Goal: Information Seeking & Learning: Learn about a topic

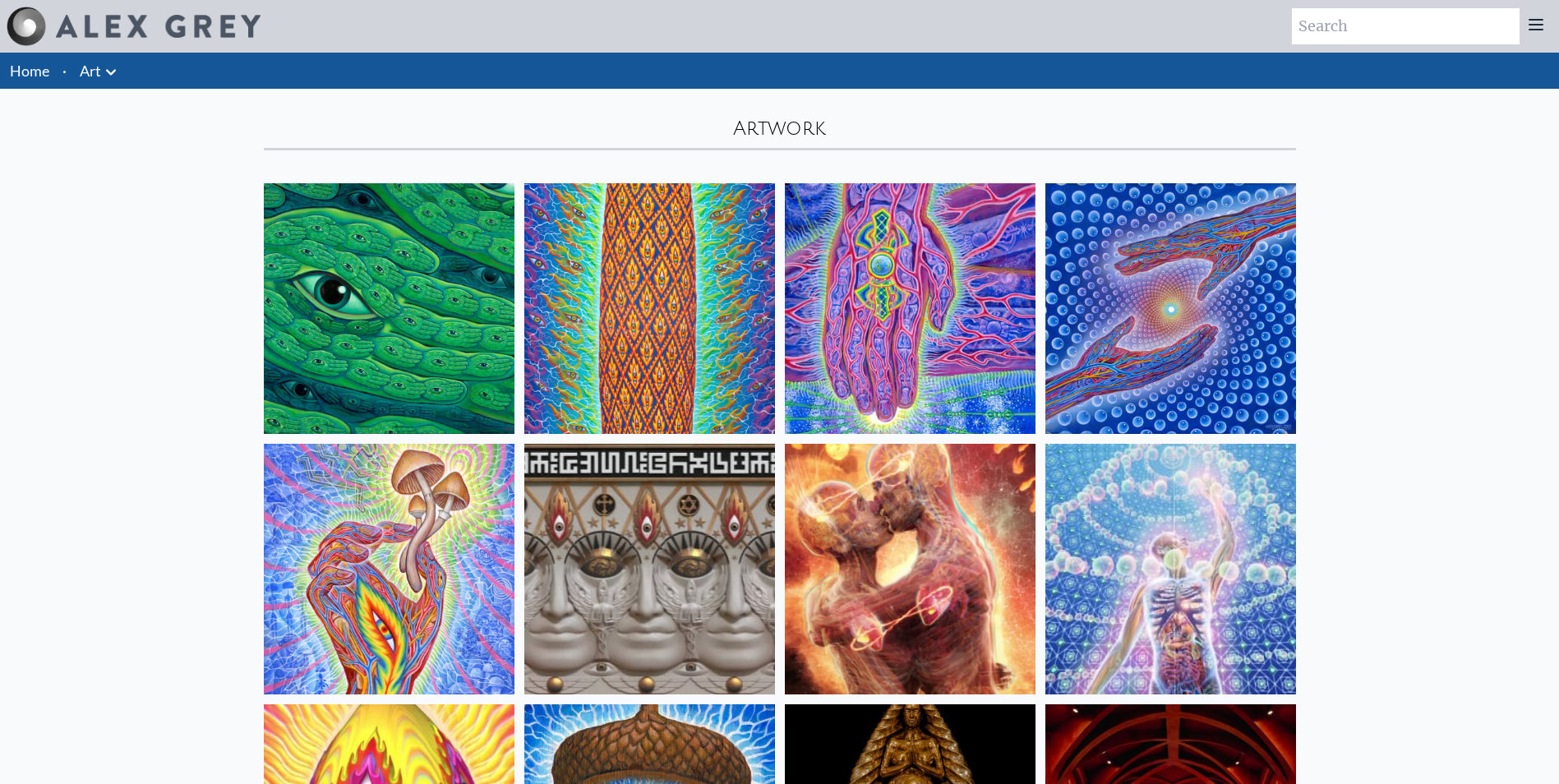
click at [91, 72] on link "Art" at bounding box center [91, 70] width 22 height 23
click at [114, 72] on icon at bounding box center [111, 72] width 10 height 5
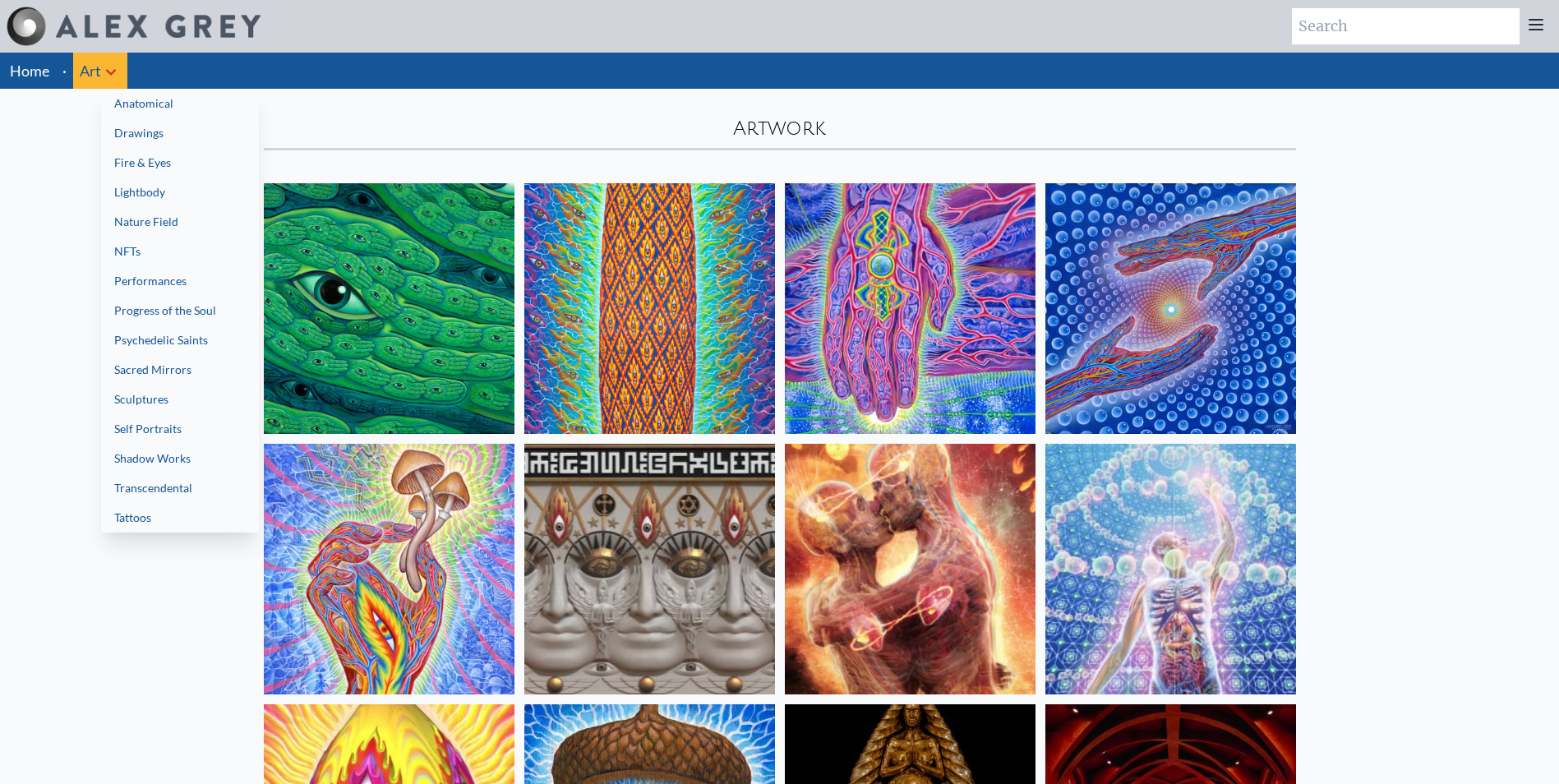
click at [160, 518] on link "Tattoos" at bounding box center [180, 518] width 158 height 30
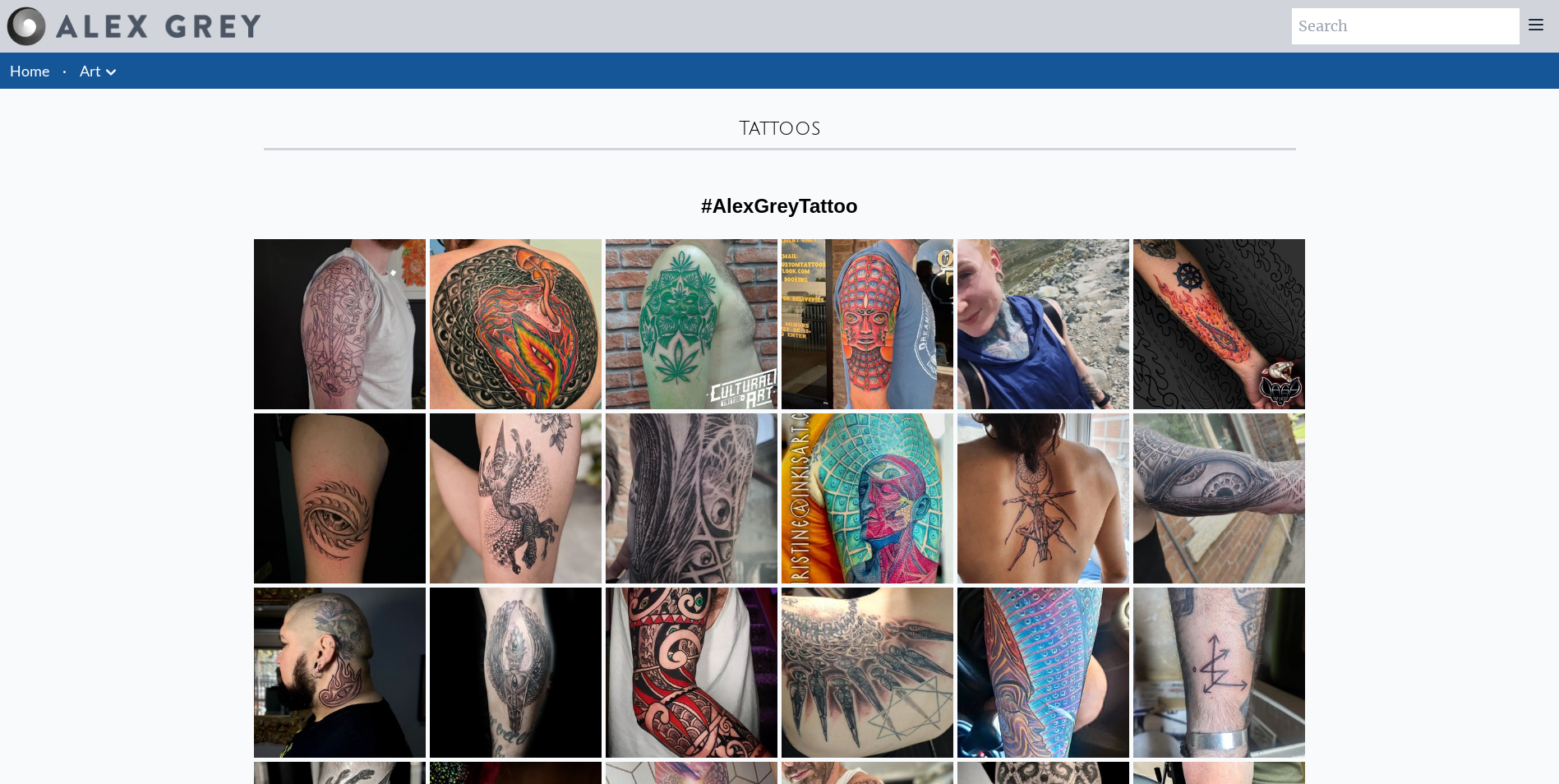
click at [97, 74] on link "Art" at bounding box center [91, 70] width 22 height 23
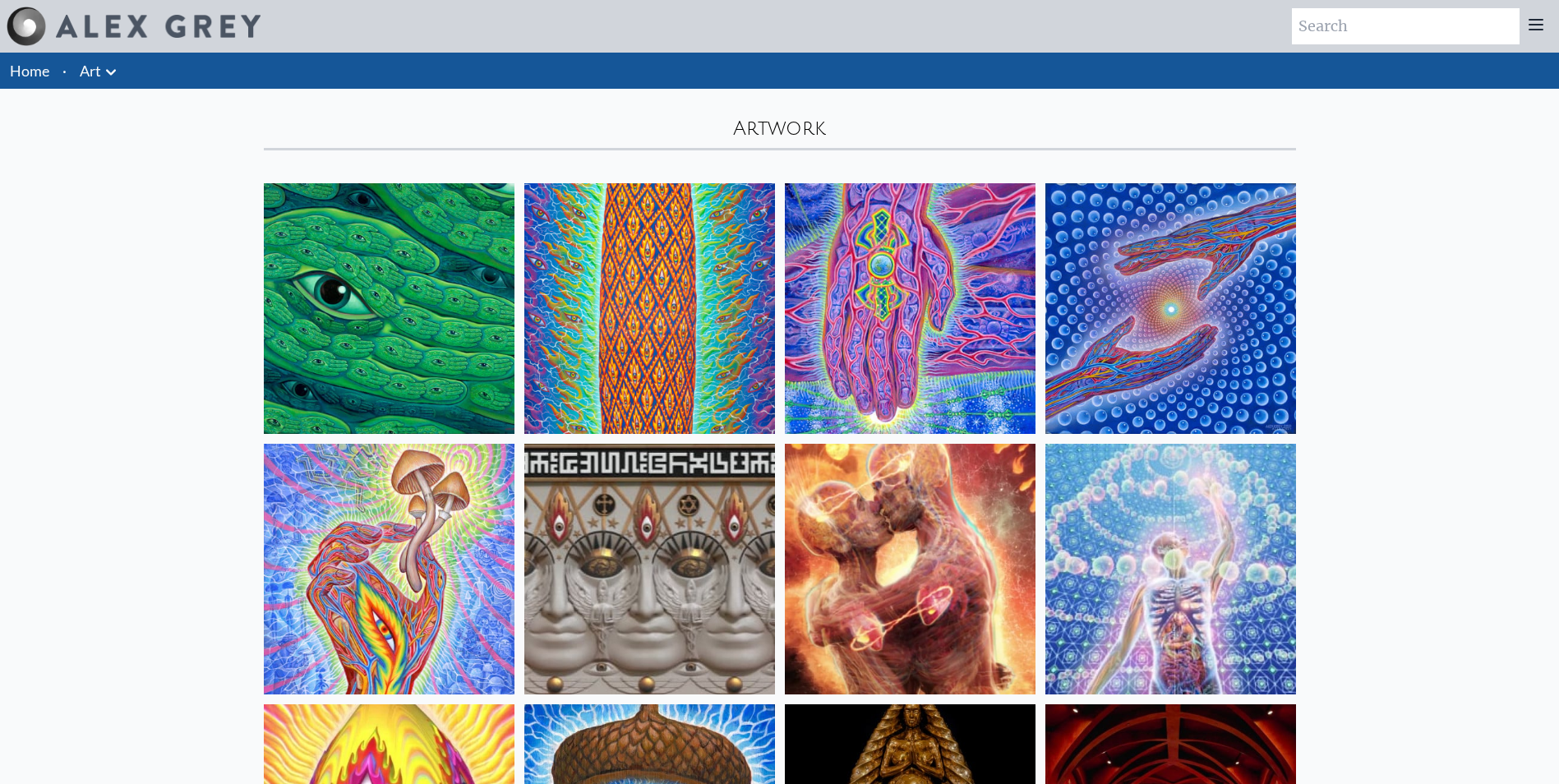
click at [128, 77] on div "Home · Art Anatomical Drawings Fire & Eyes Lightbody" at bounding box center [780, 71] width 1559 height 36
click at [110, 74] on icon at bounding box center [111, 72] width 10 height 5
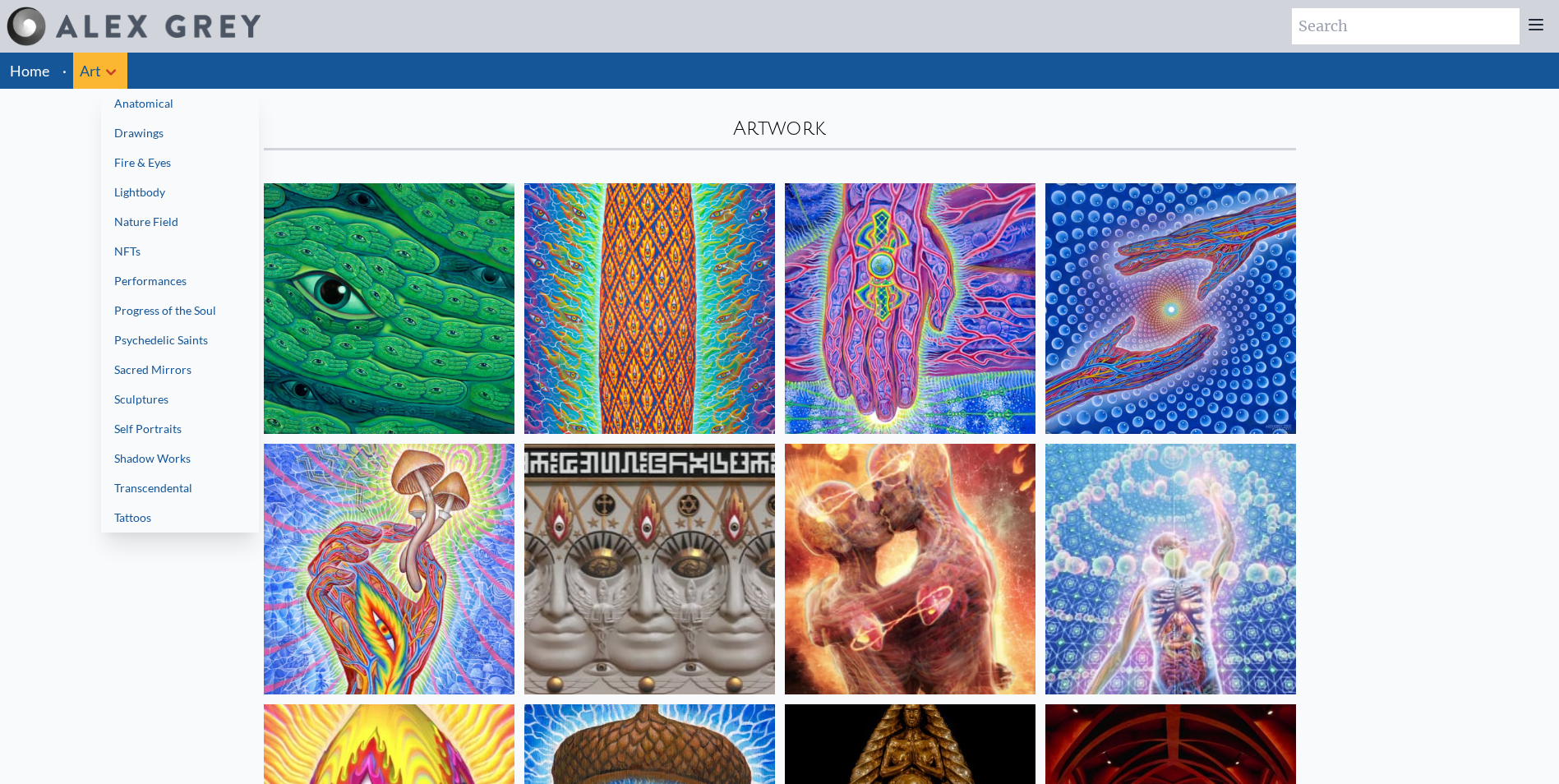
click at [189, 487] on link "Transcendental" at bounding box center [180, 488] width 158 height 30
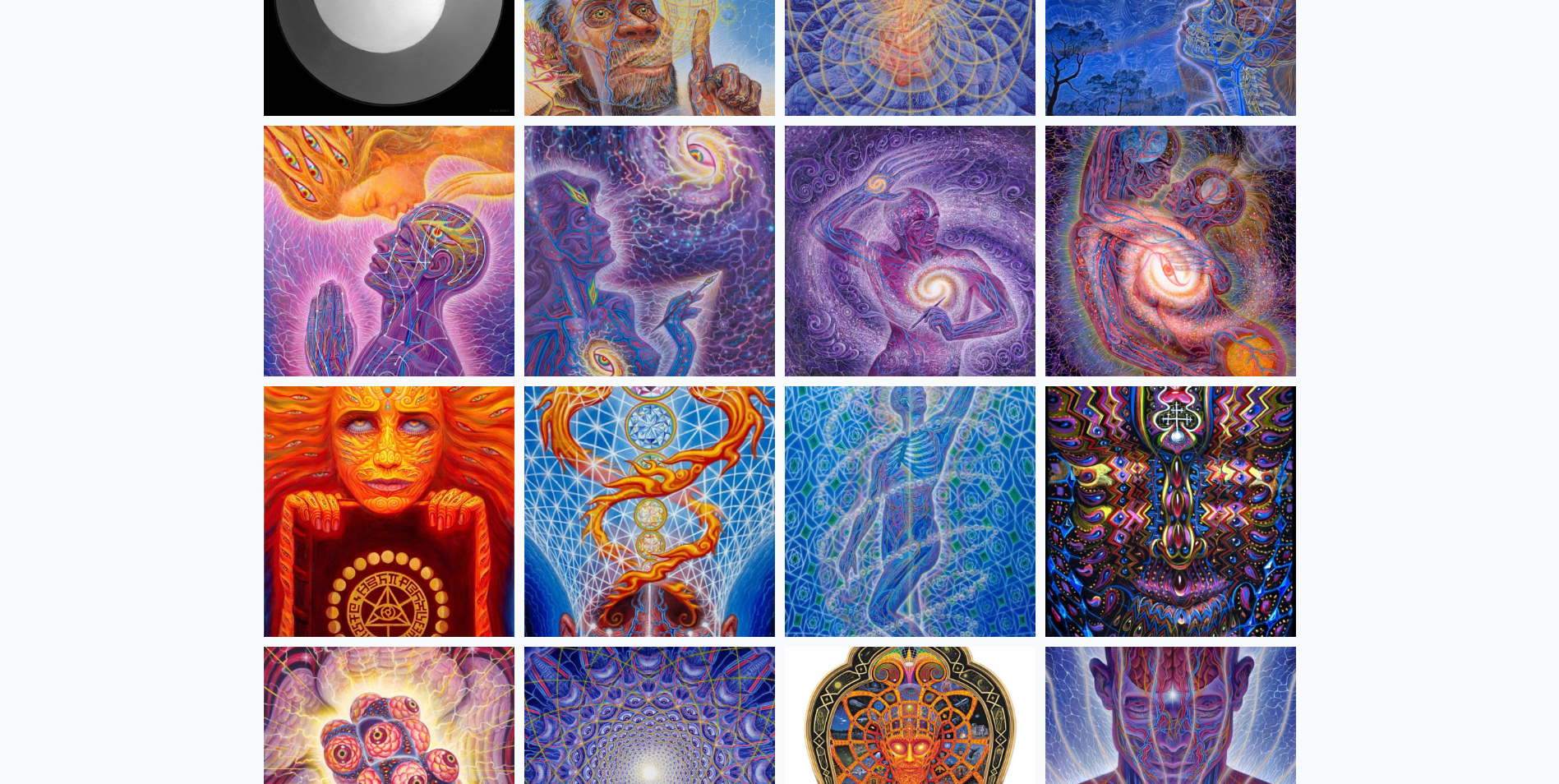
scroll to position [411, 0]
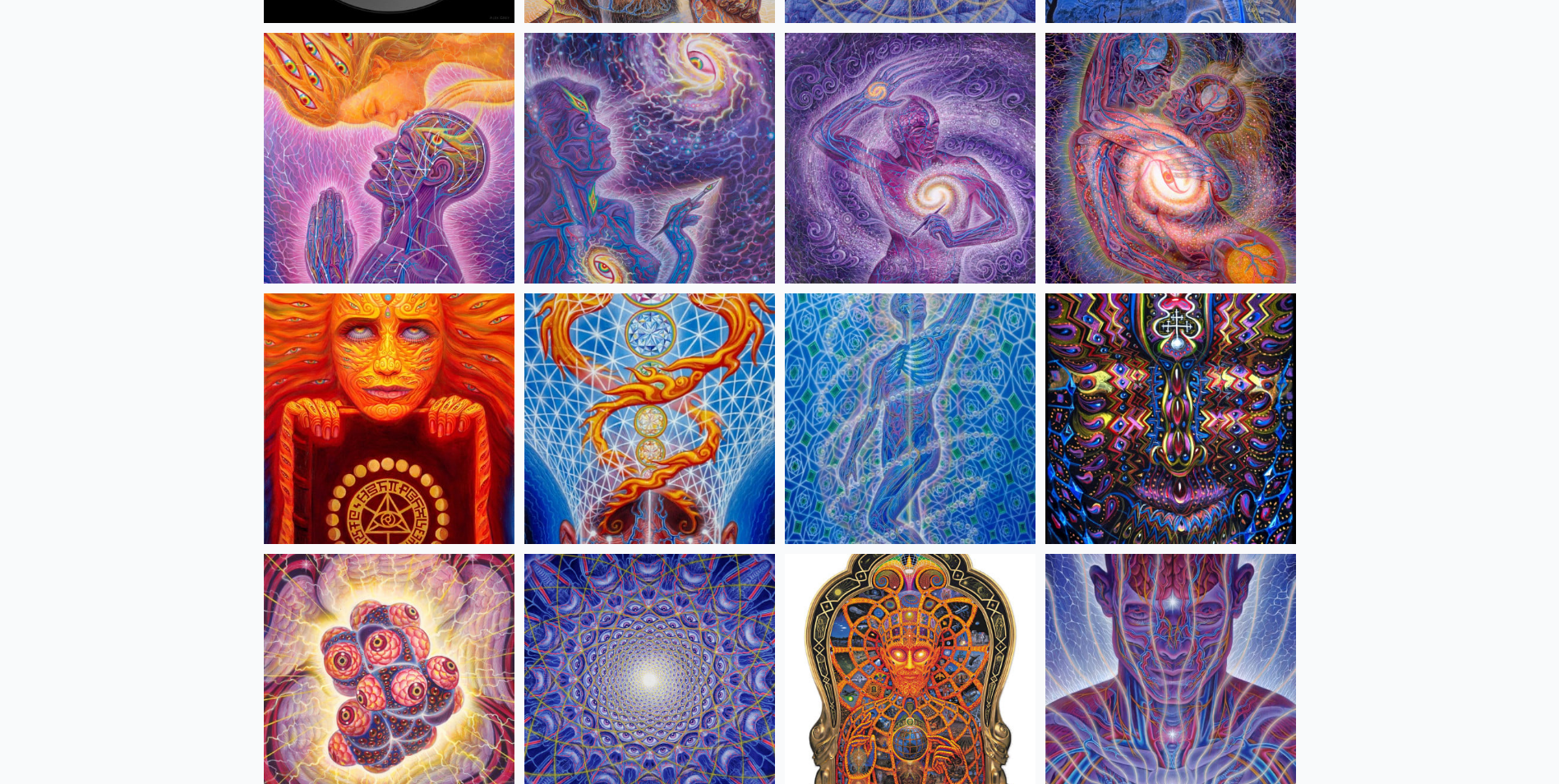
click at [1143, 174] on img at bounding box center [1171, 158] width 251 height 251
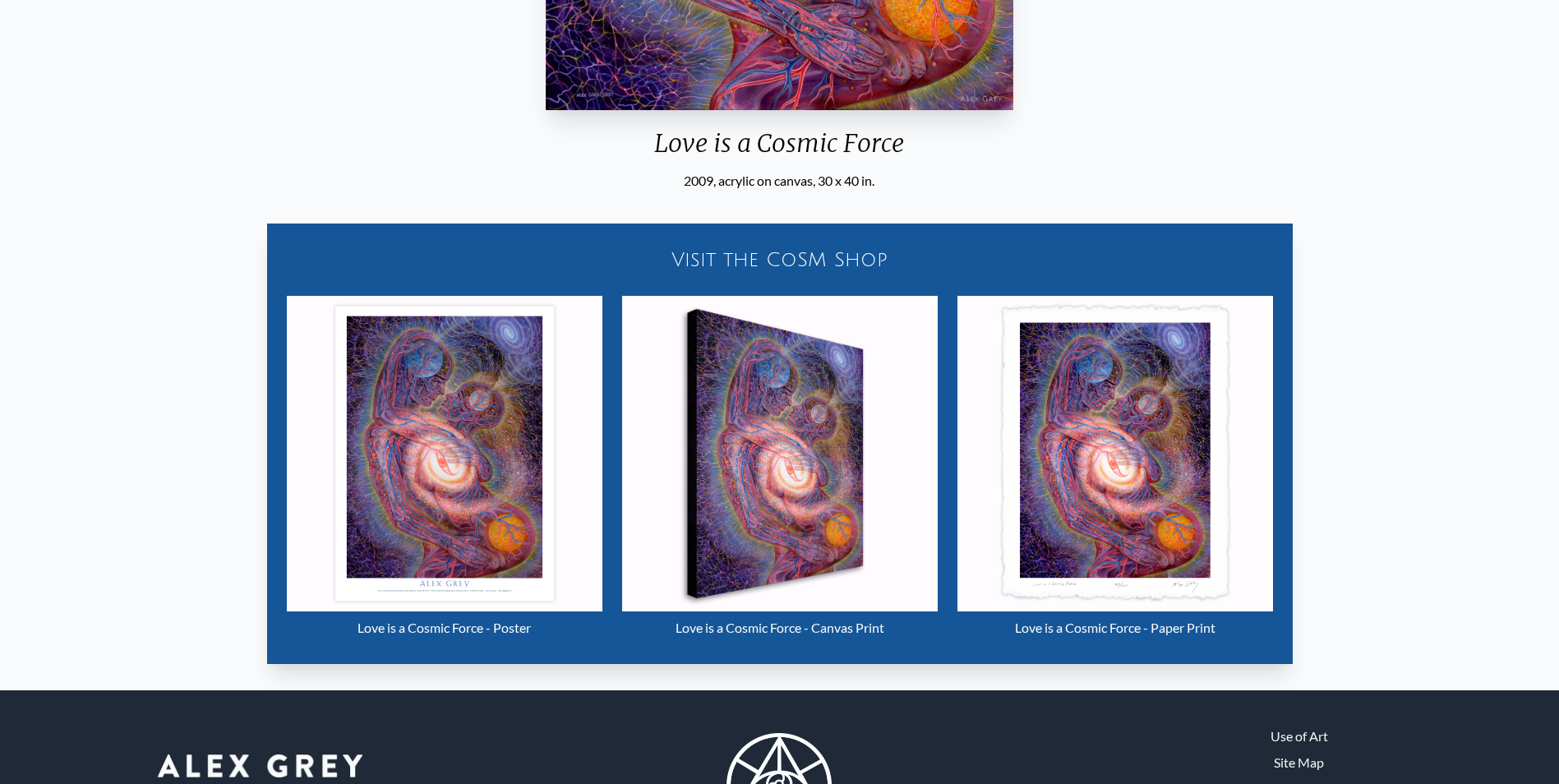
scroll to position [739, 0]
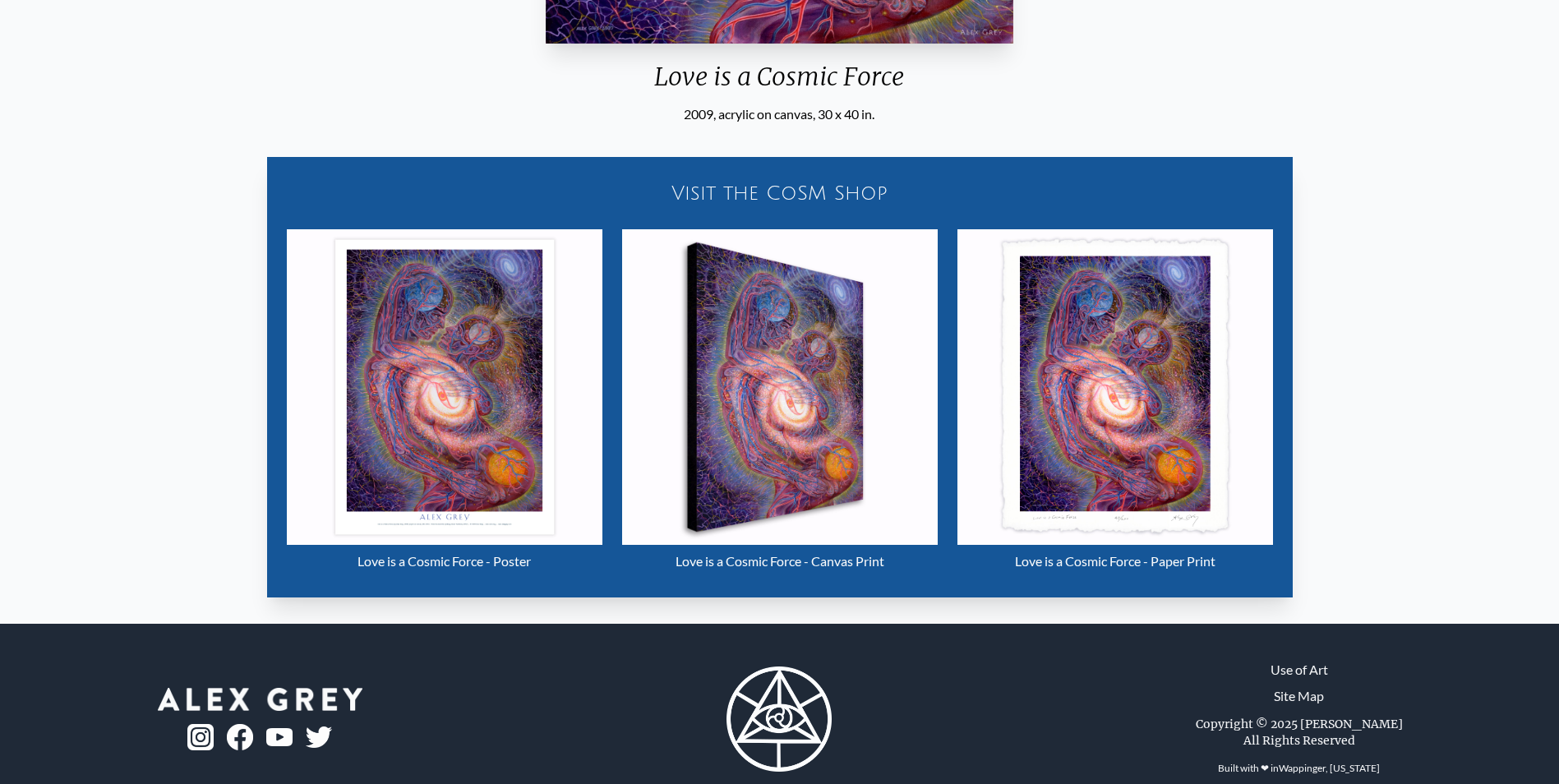
click at [1031, 478] on img "8 / 33" at bounding box center [1115, 386] width 315 height 315
click at [437, 446] on img "8 / 33" at bounding box center [444, 386] width 315 height 315
click at [808, 432] on img "8 / 33" at bounding box center [780, 386] width 315 height 315
